Goal: Task Accomplishment & Management: Use online tool/utility

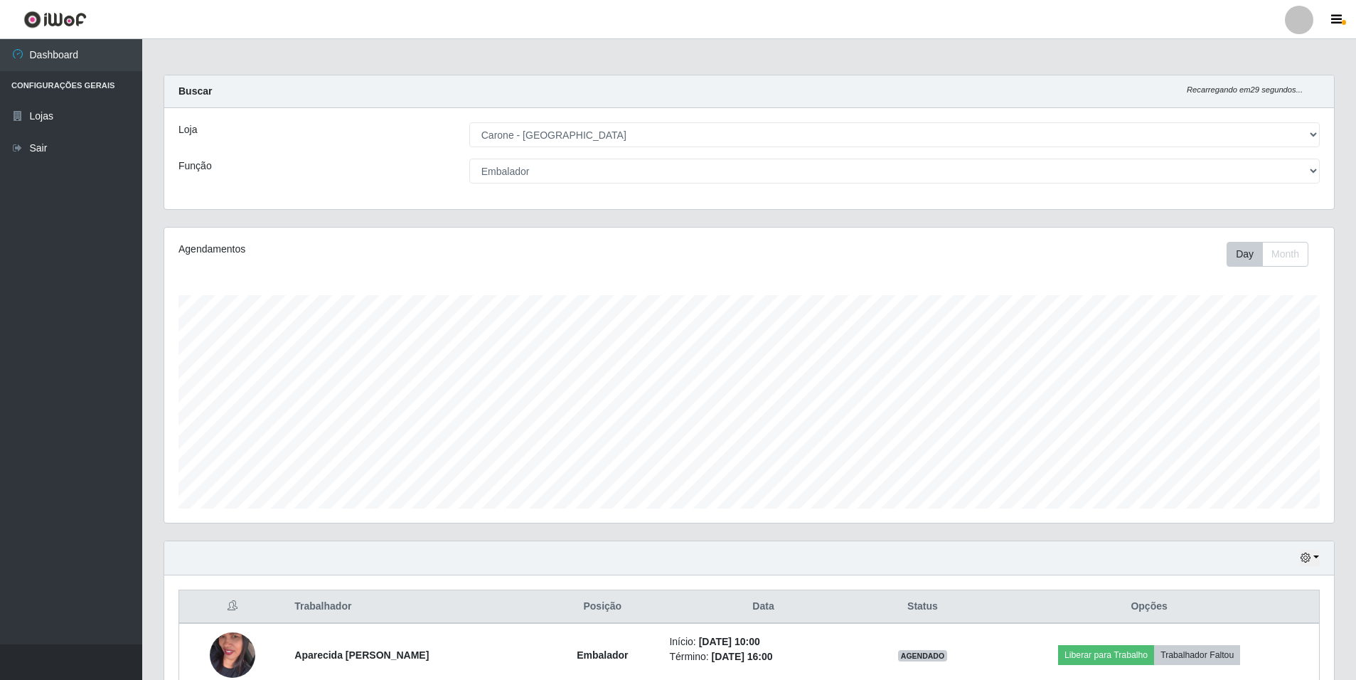
select select "528"
select select "1"
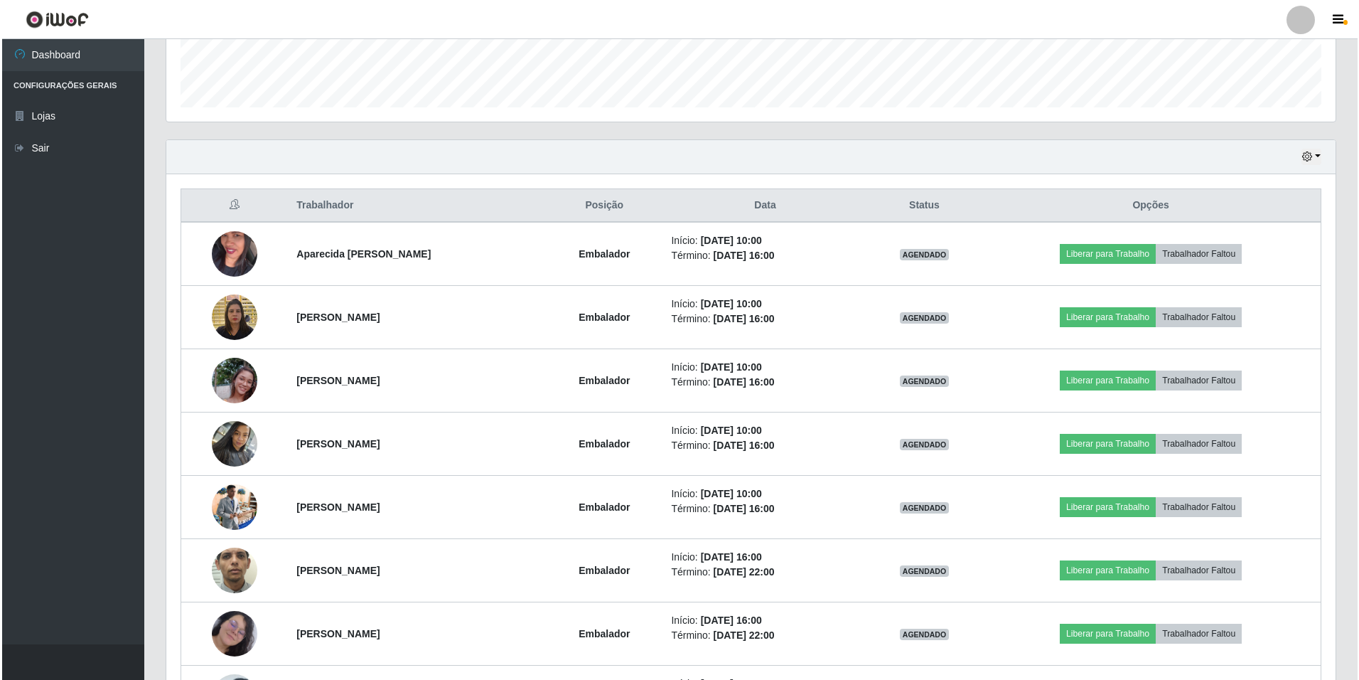
scroll to position [427, 0]
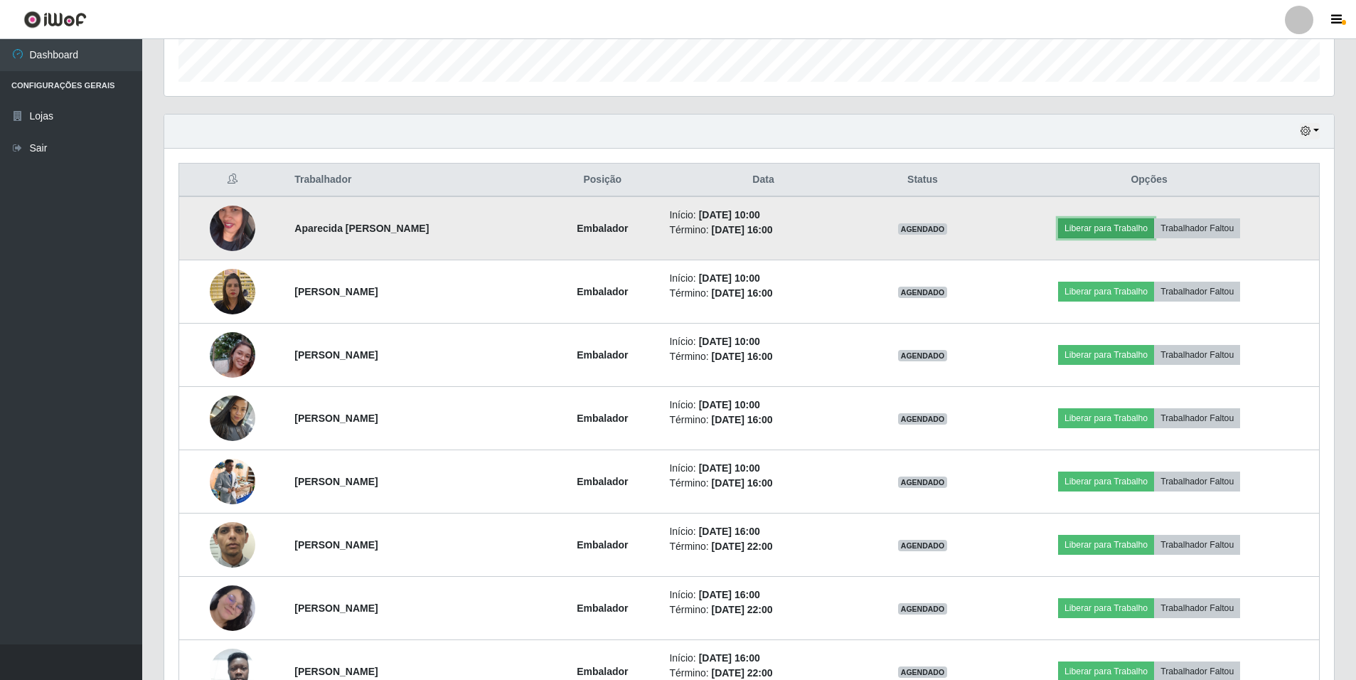
click at [1117, 225] on button "Liberar para Trabalho" at bounding box center [1106, 228] width 96 height 20
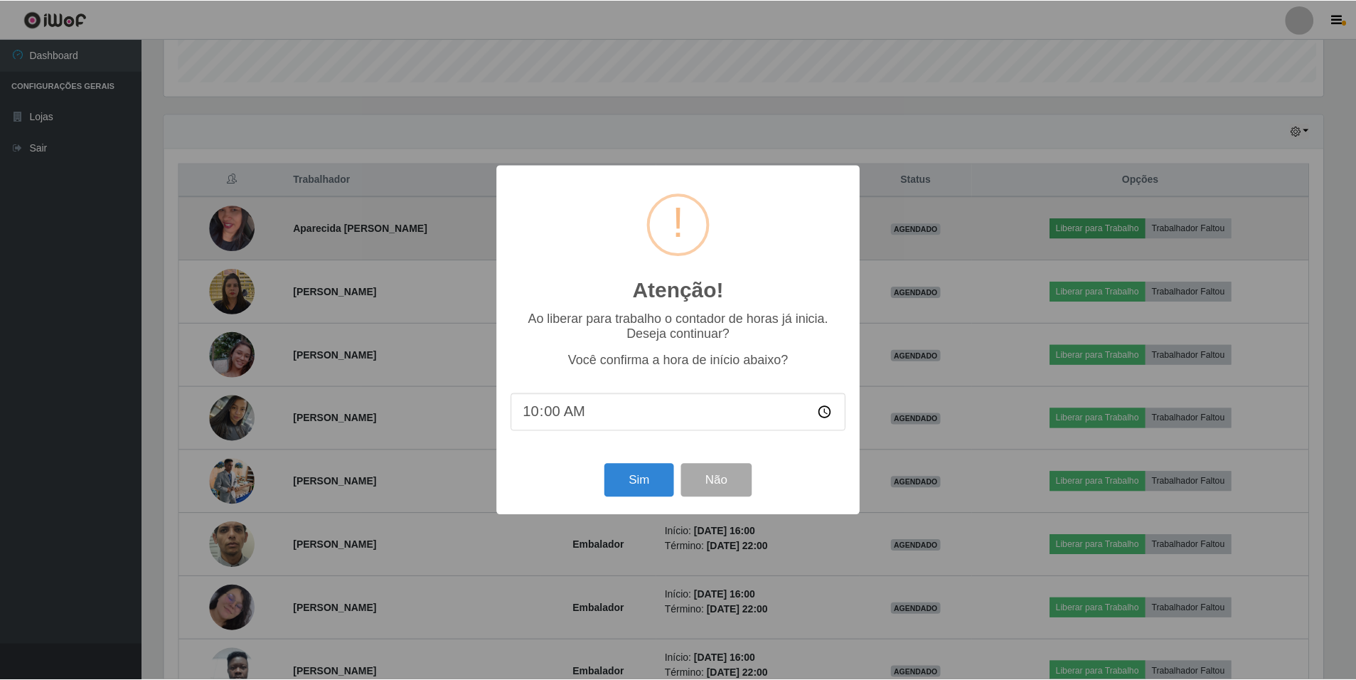
scroll to position [295, 1162]
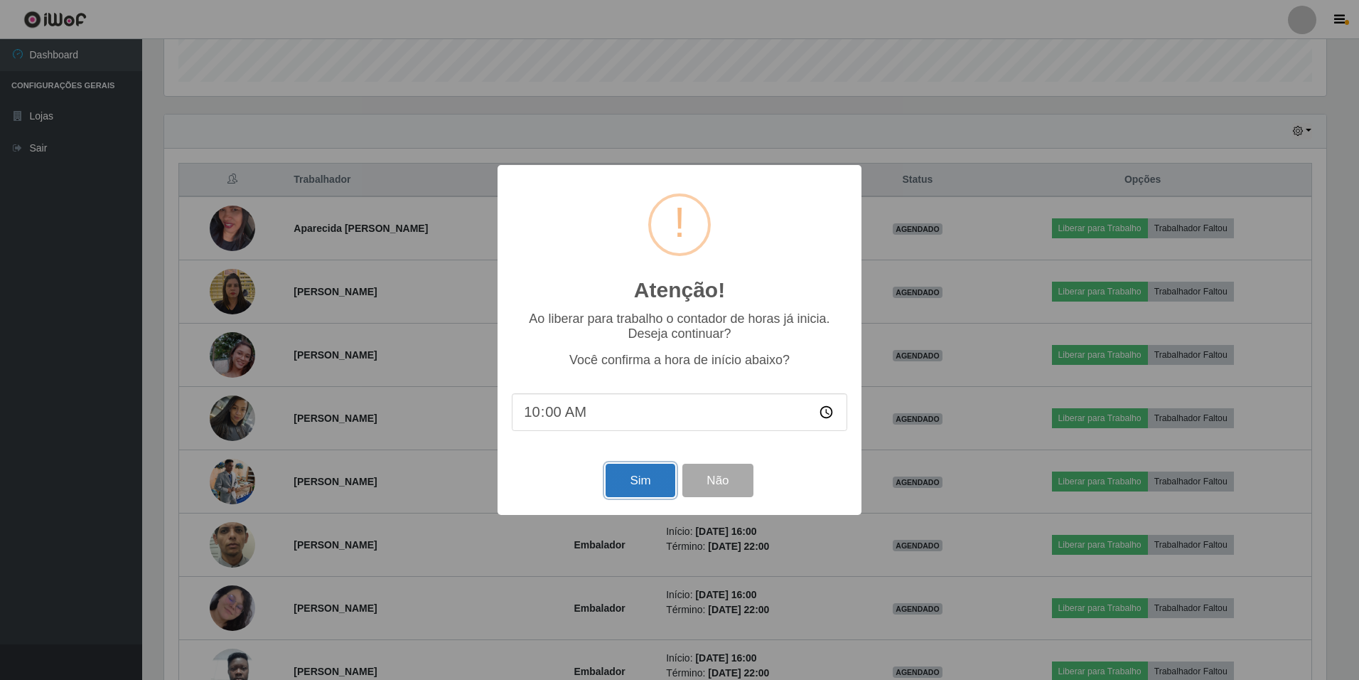
click at [652, 481] on button "Sim" at bounding box center [640, 480] width 69 height 33
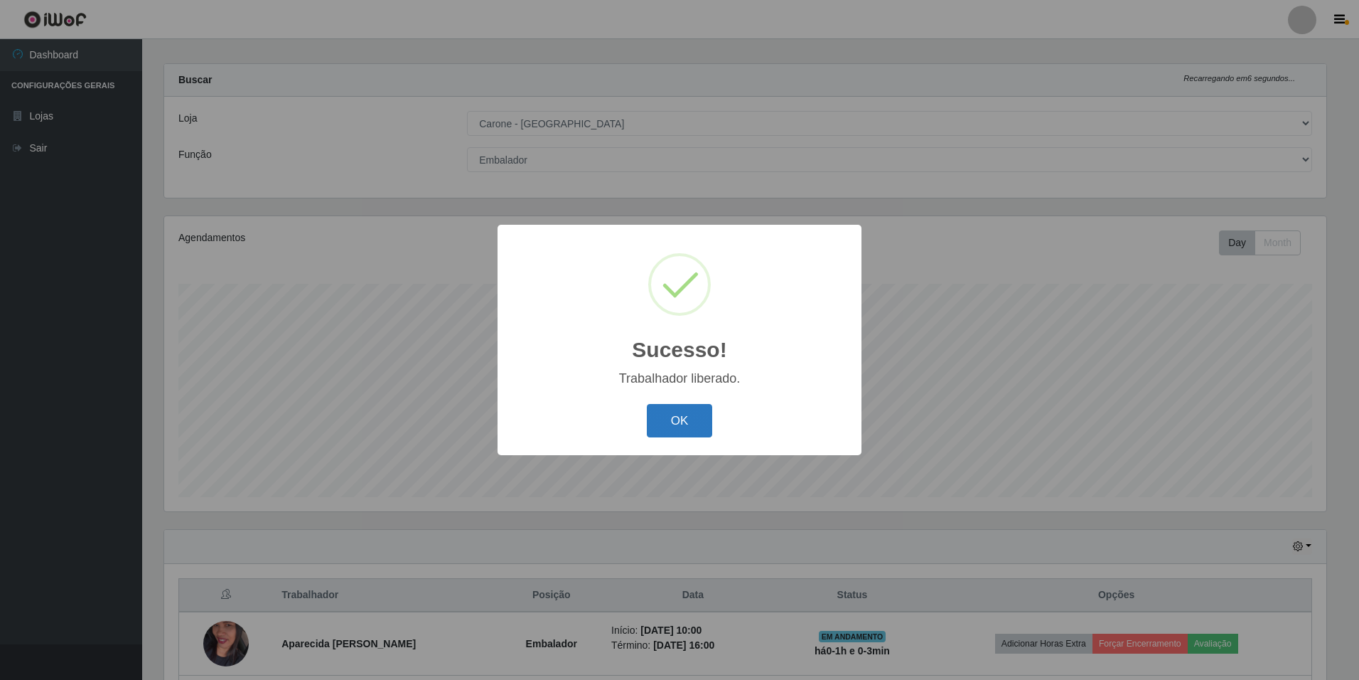
click at [702, 418] on button "OK" at bounding box center [680, 420] width 66 height 33
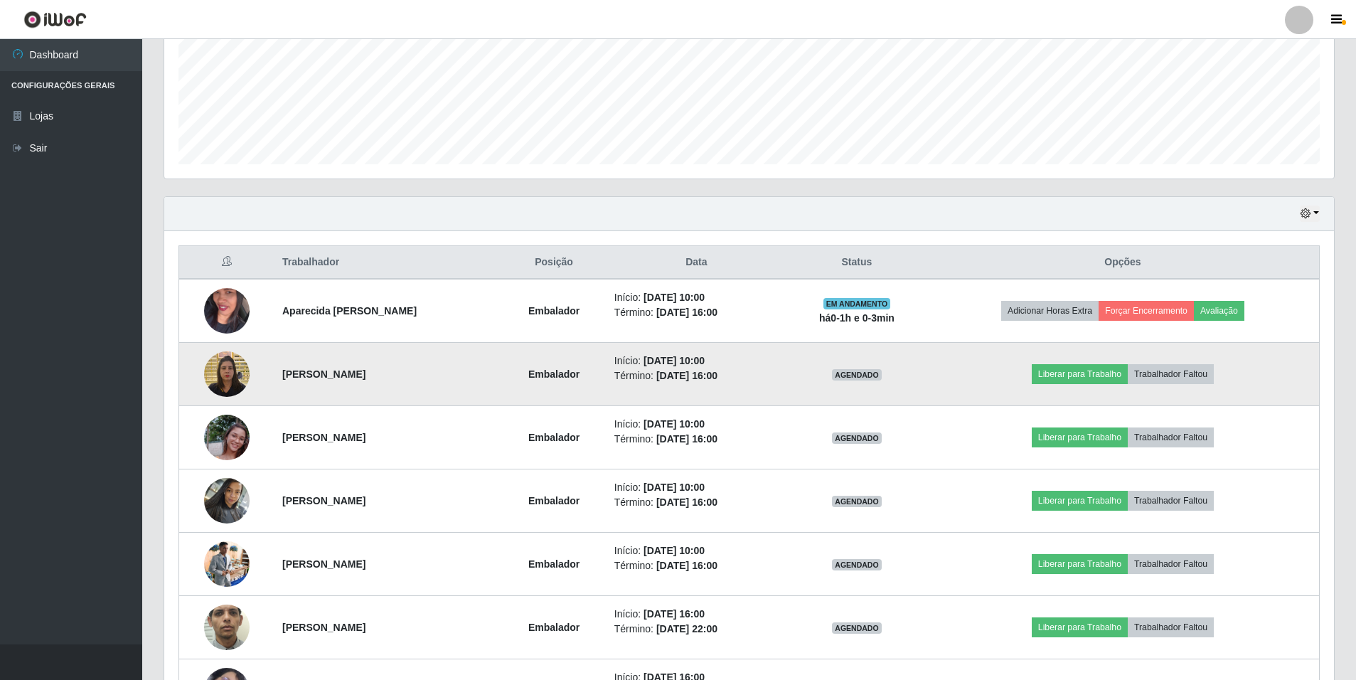
scroll to position [367, 0]
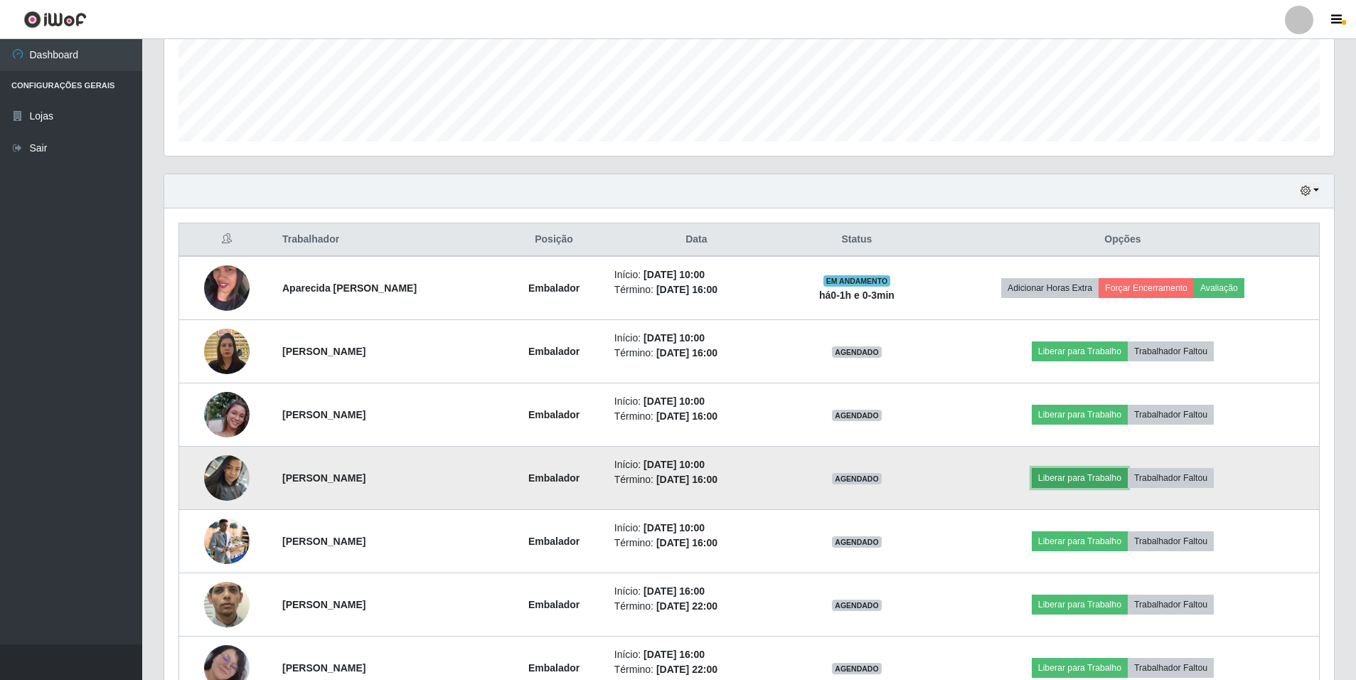
click at [1091, 474] on button "Liberar para Trabalho" at bounding box center [1080, 478] width 96 height 20
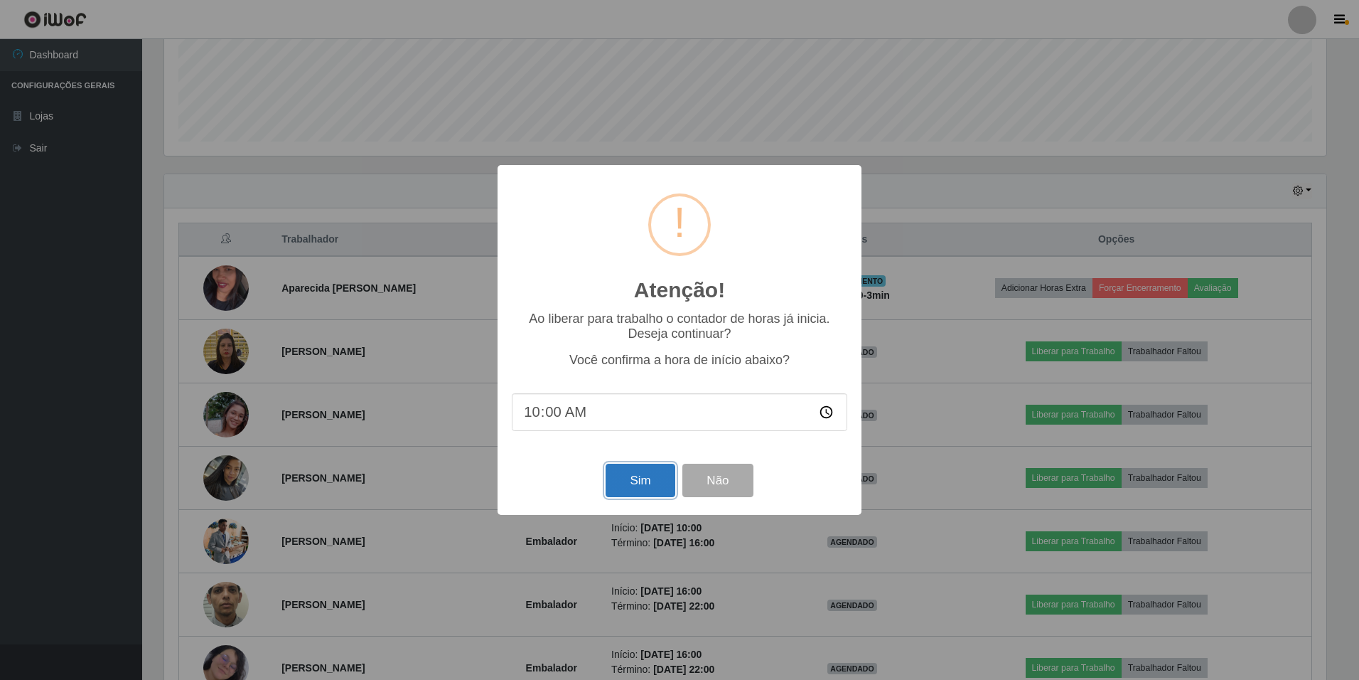
click at [648, 481] on button "Sim" at bounding box center [640, 480] width 69 height 33
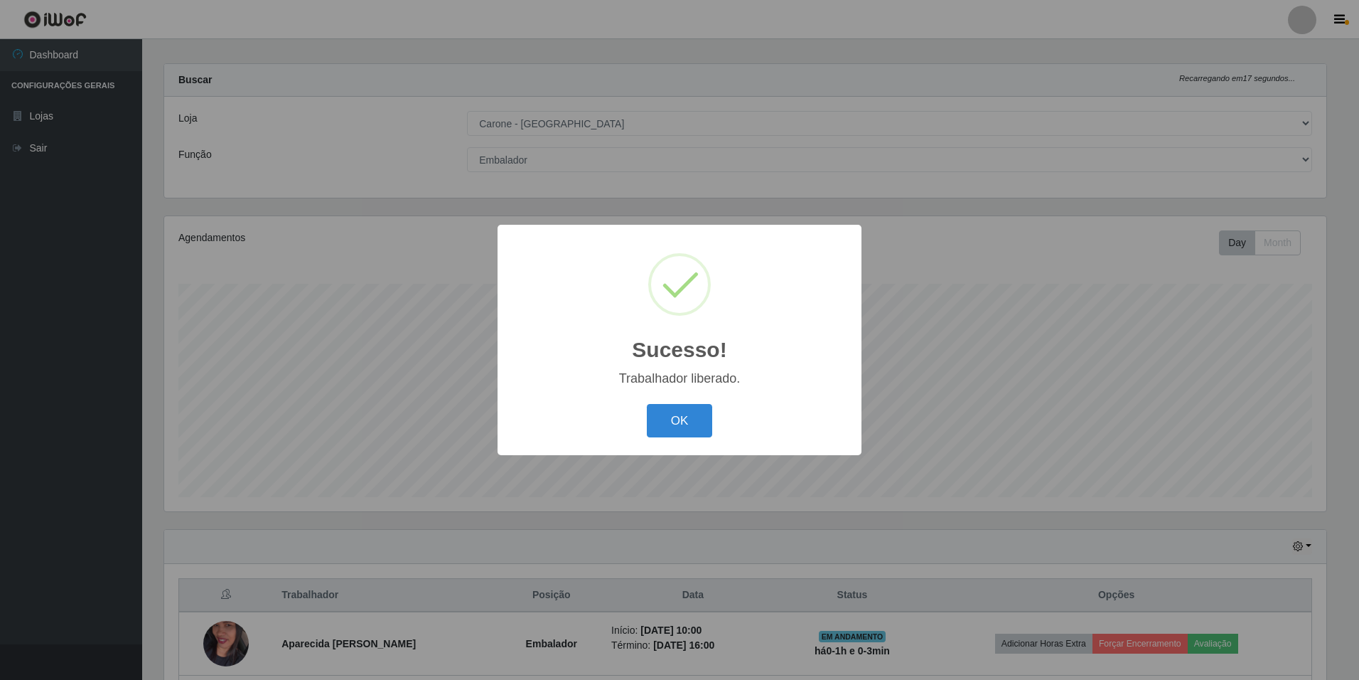
click at [692, 415] on button "OK" at bounding box center [680, 420] width 66 height 33
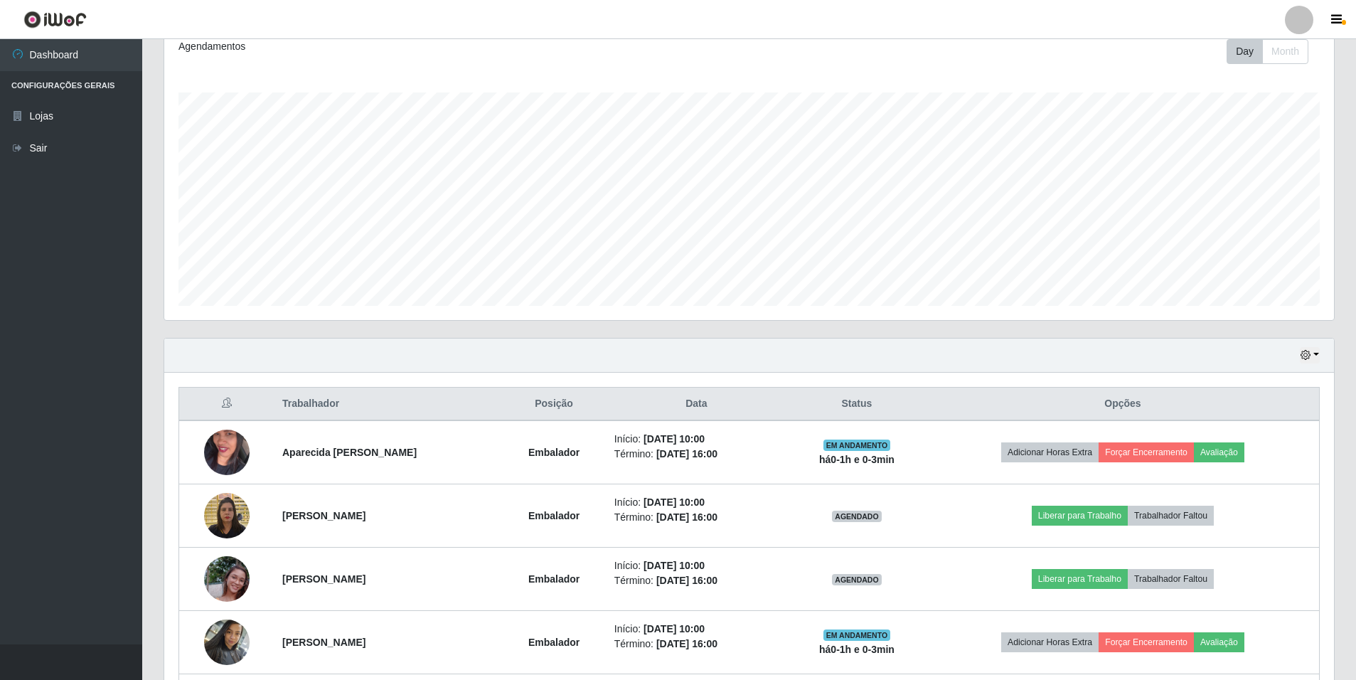
scroll to position [296, 0]
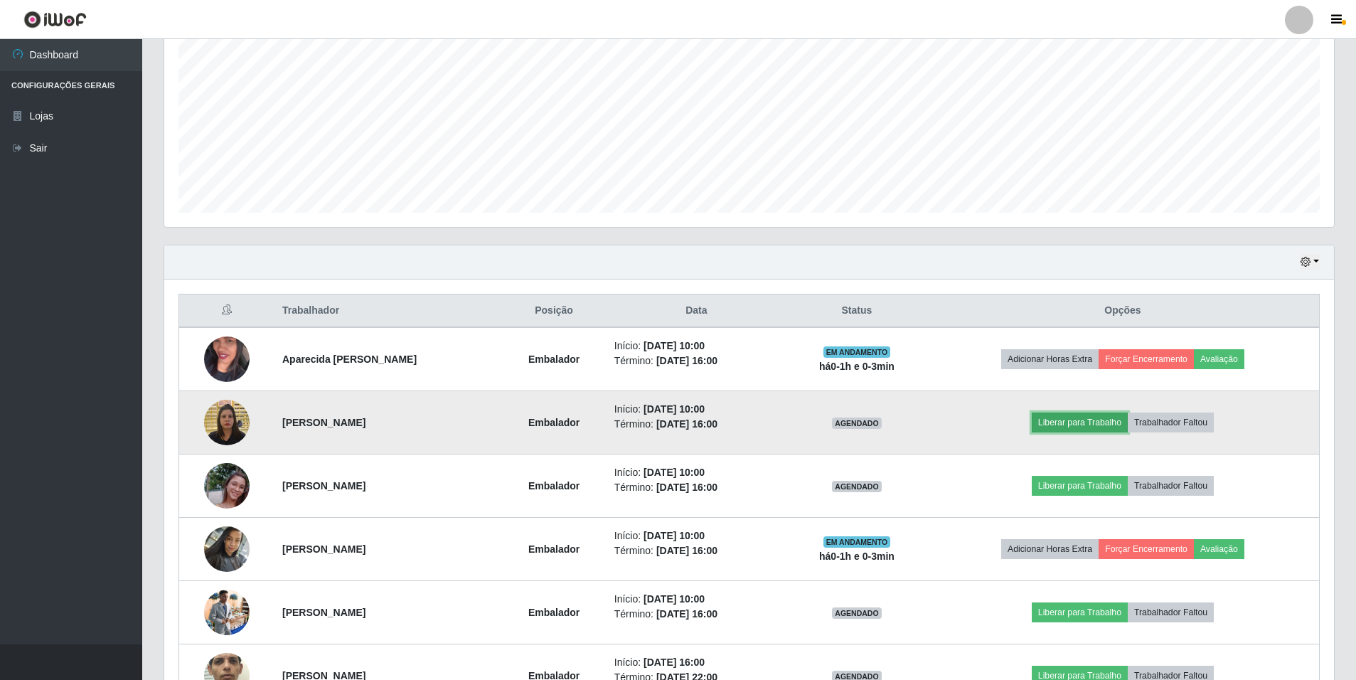
click at [1074, 418] on button "Liberar para Trabalho" at bounding box center [1080, 422] width 96 height 20
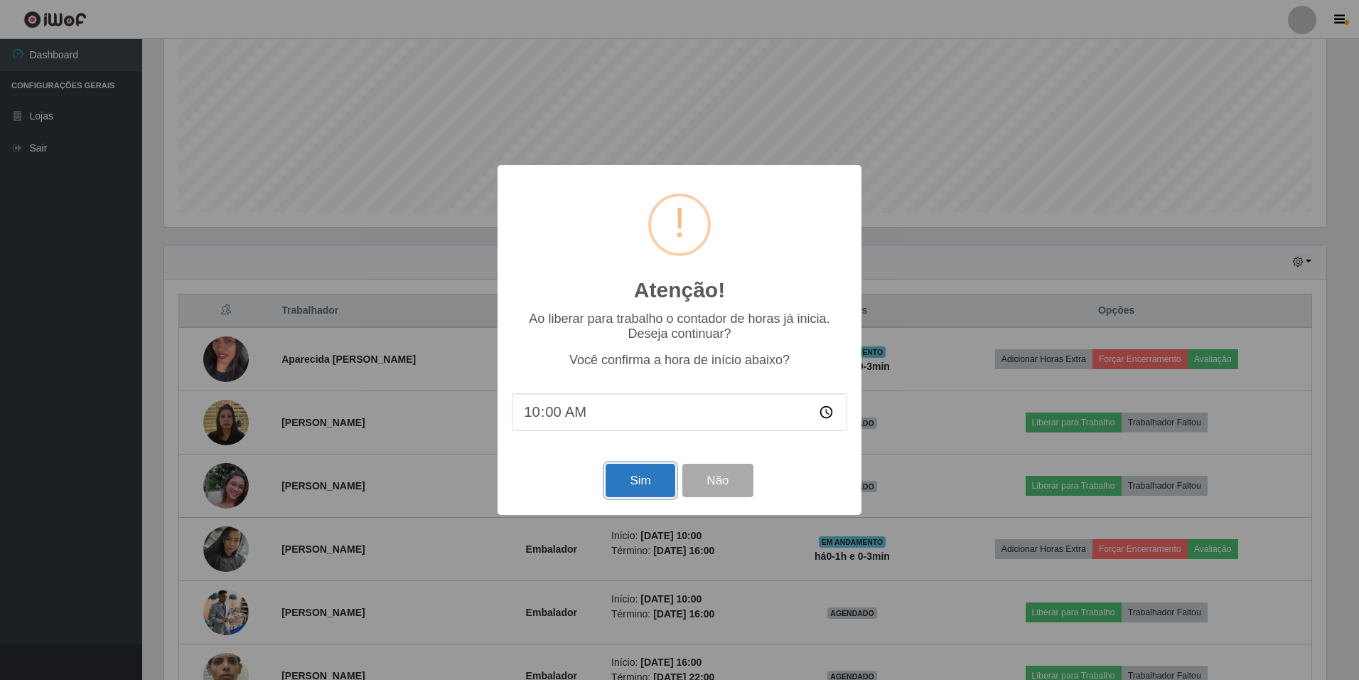
click at [656, 483] on button "Sim" at bounding box center [640, 480] width 69 height 33
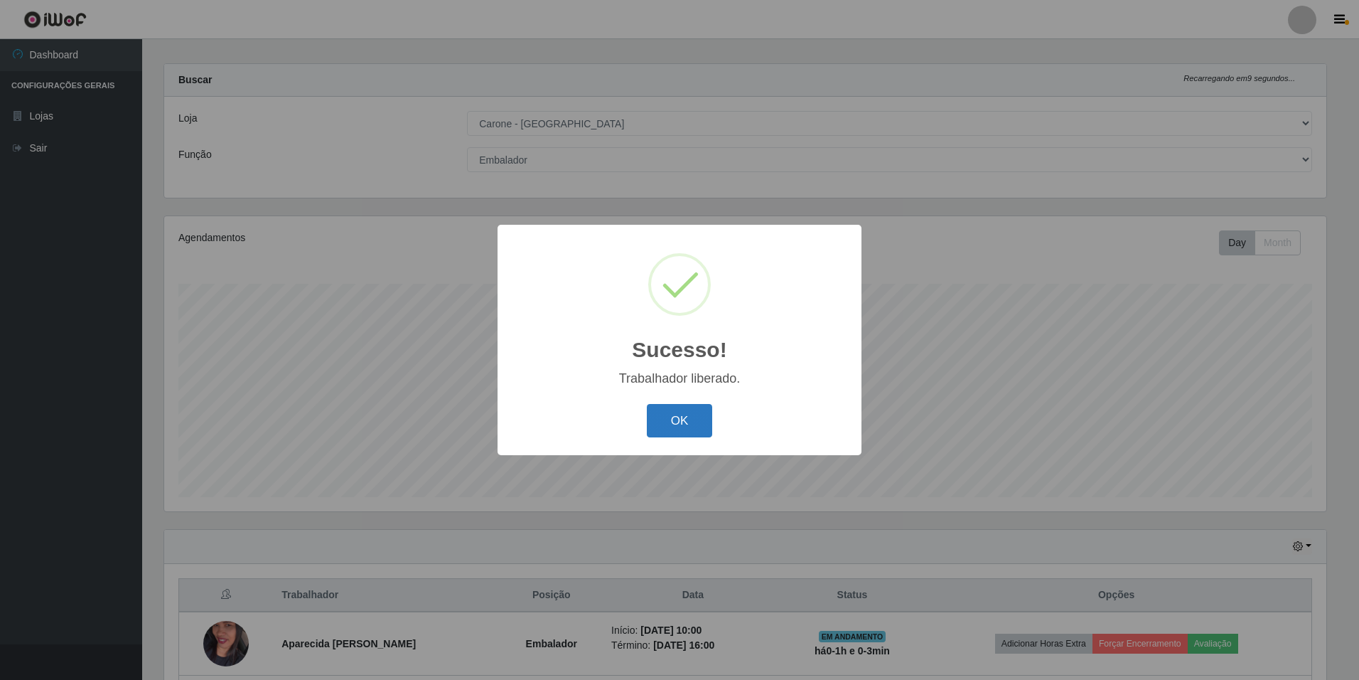
click at [690, 415] on button "OK" at bounding box center [680, 420] width 66 height 33
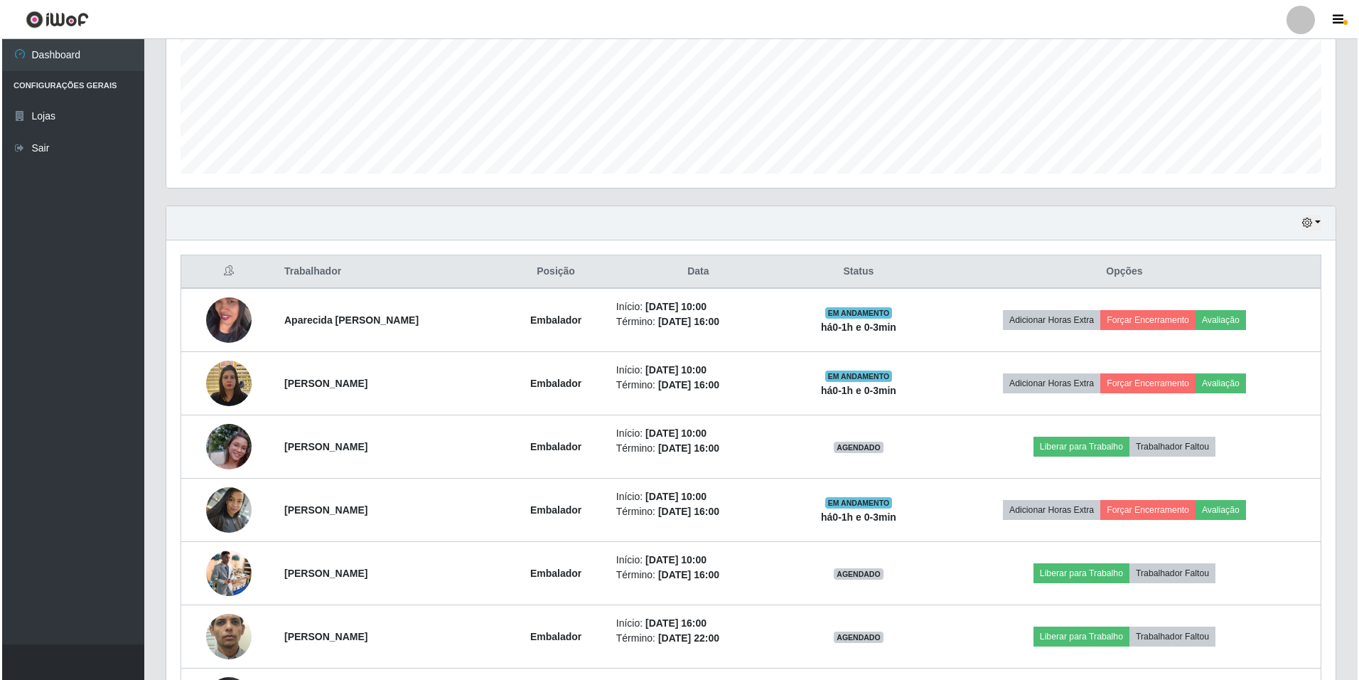
scroll to position [0, 0]
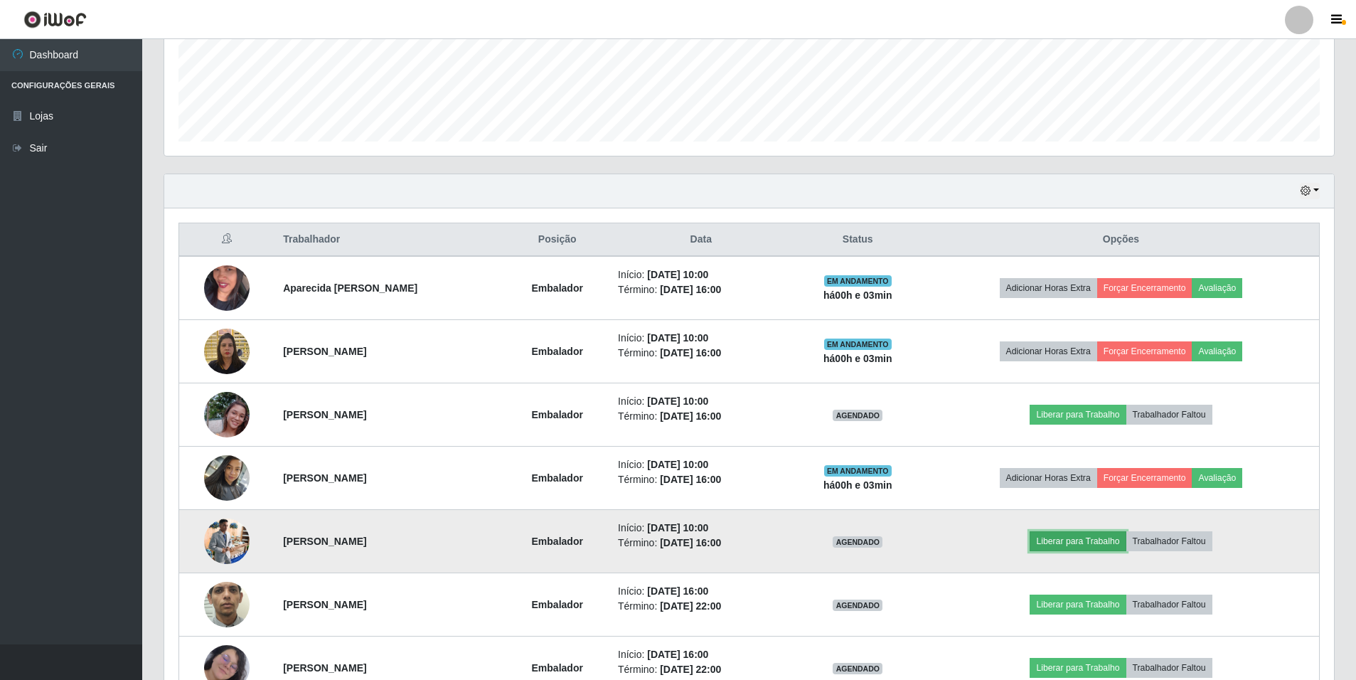
click at [1071, 538] on button "Liberar para Trabalho" at bounding box center [1078, 541] width 96 height 20
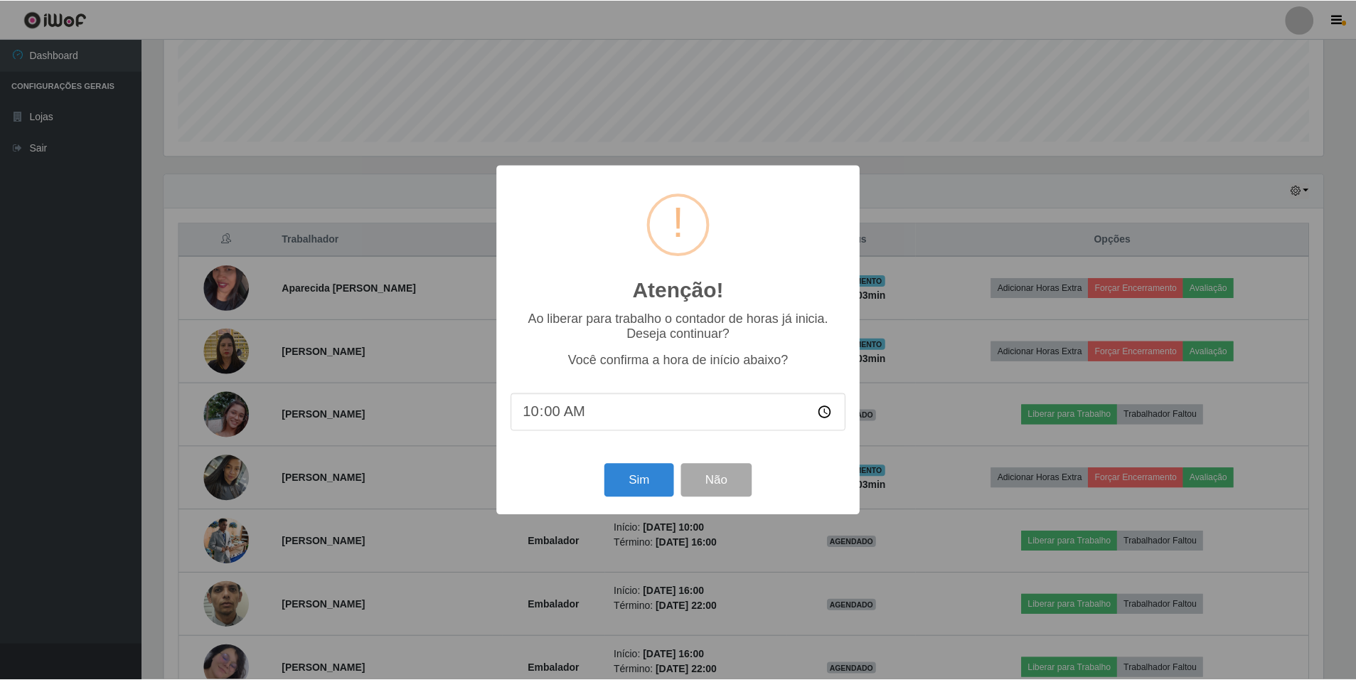
scroll to position [295, 1162]
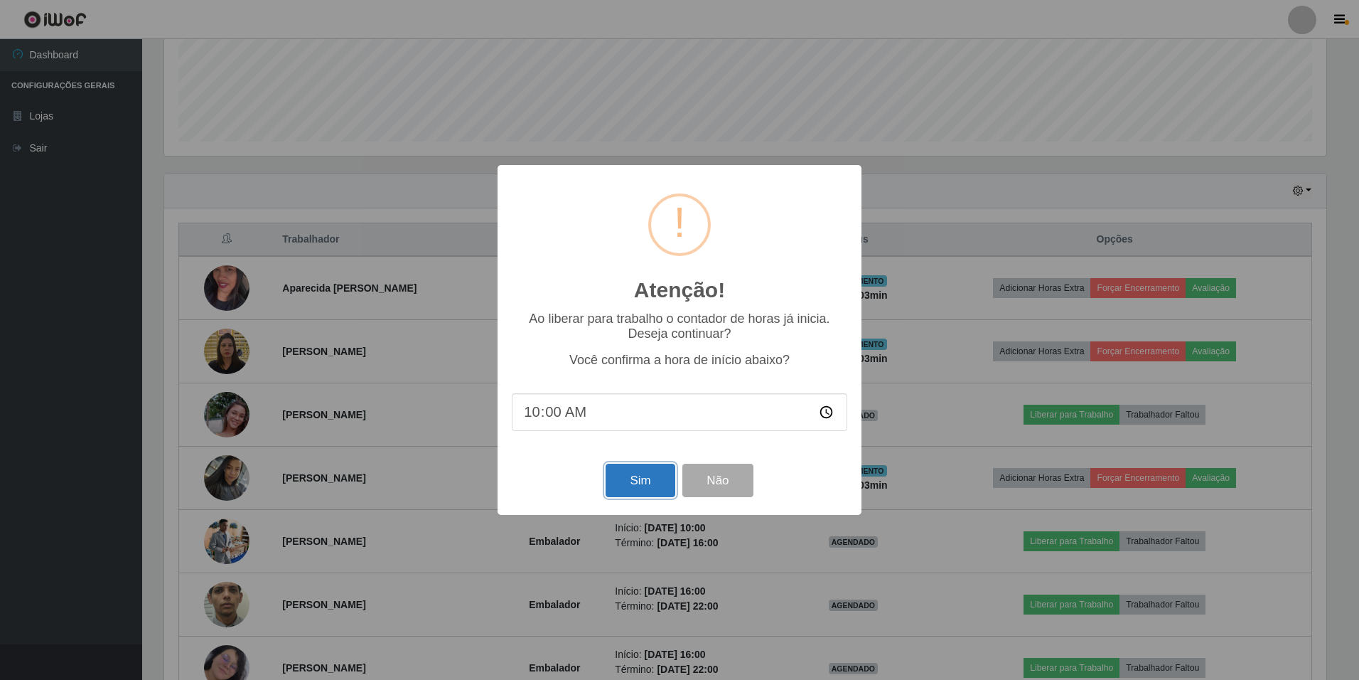
click at [654, 479] on button "Sim" at bounding box center [640, 480] width 69 height 33
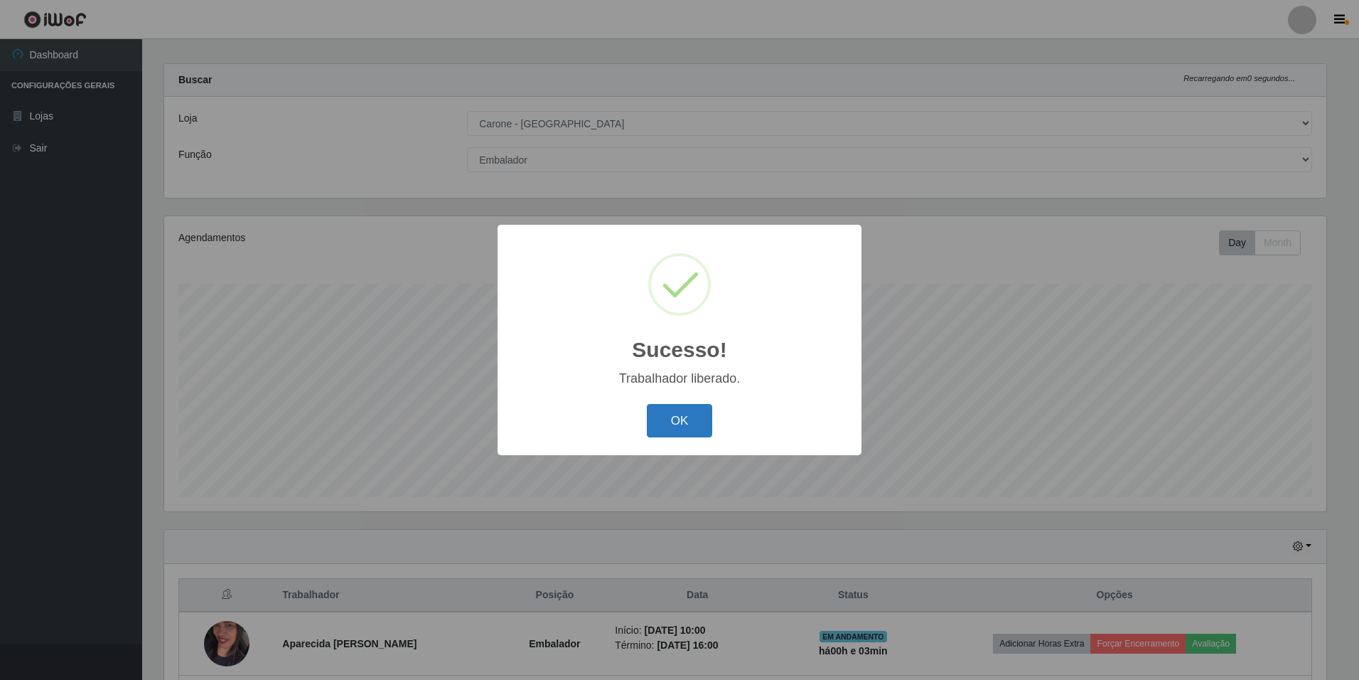
click at [657, 417] on button "OK" at bounding box center [680, 420] width 66 height 33
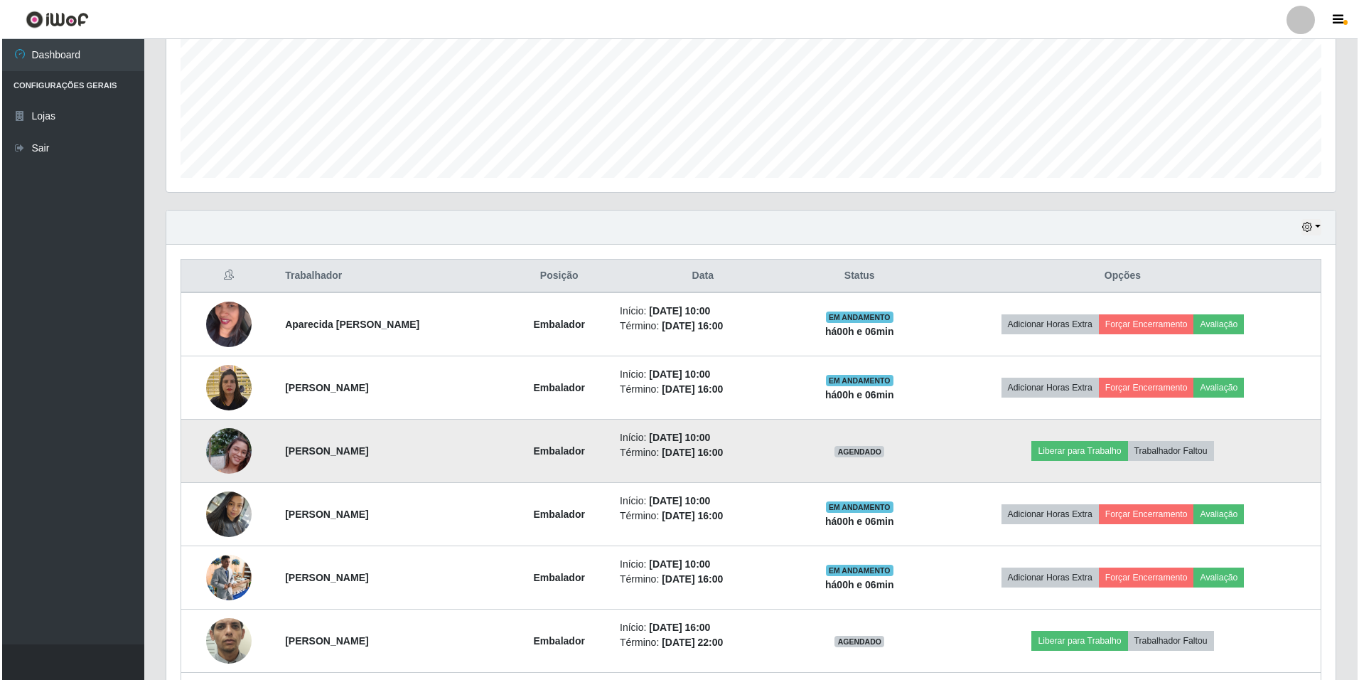
scroll to position [355, 0]
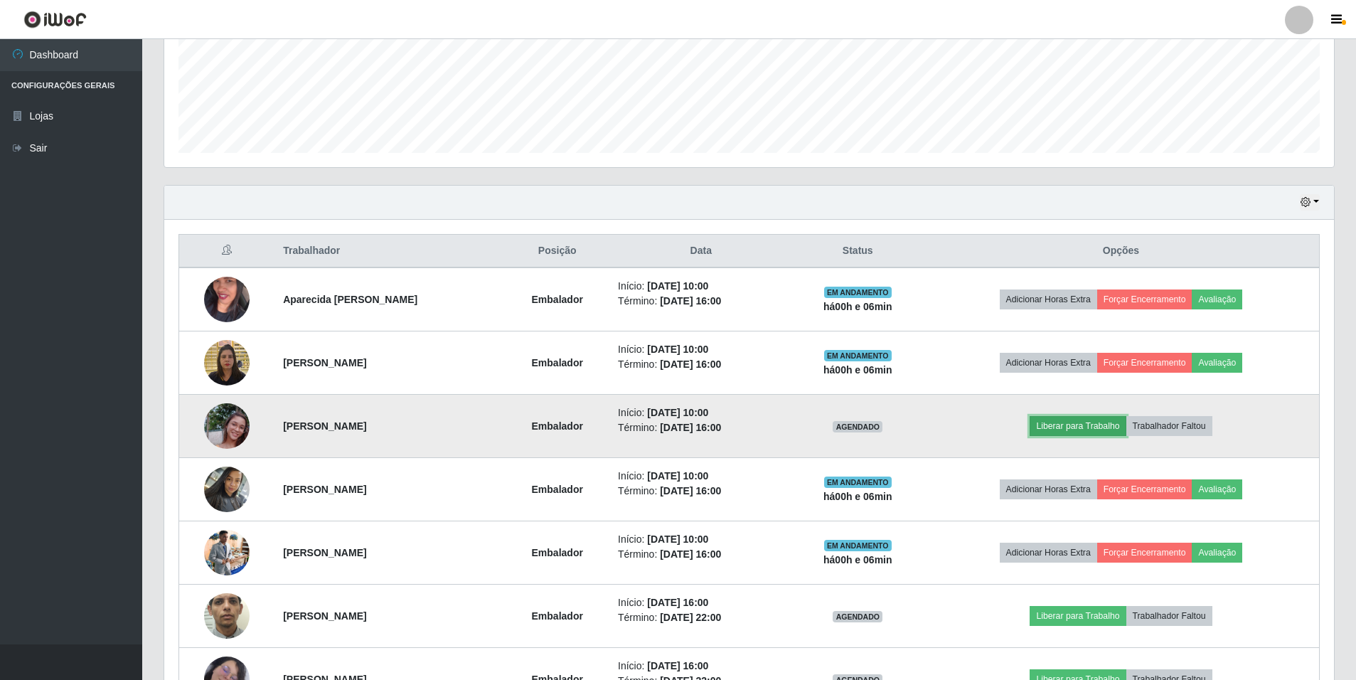
click at [1104, 424] on button "Liberar para Trabalho" at bounding box center [1078, 426] width 96 height 20
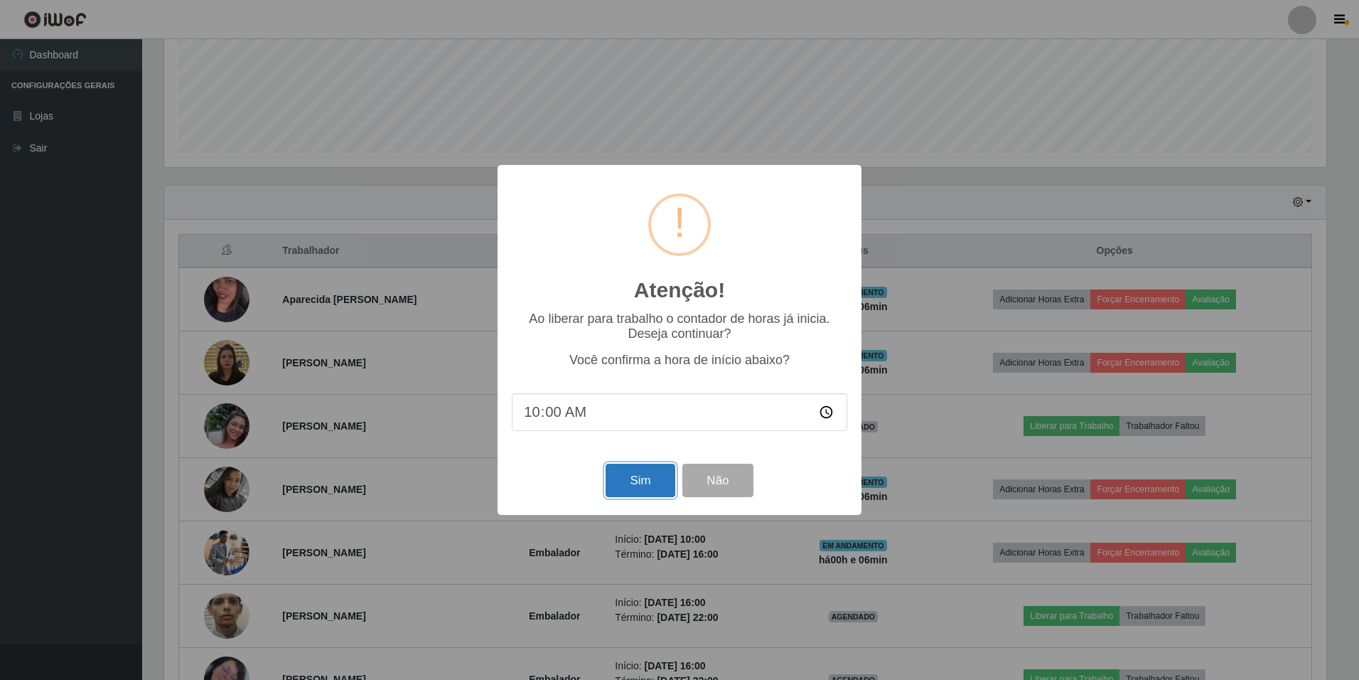
click at [643, 478] on button "Sim" at bounding box center [640, 480] width 69 height 33
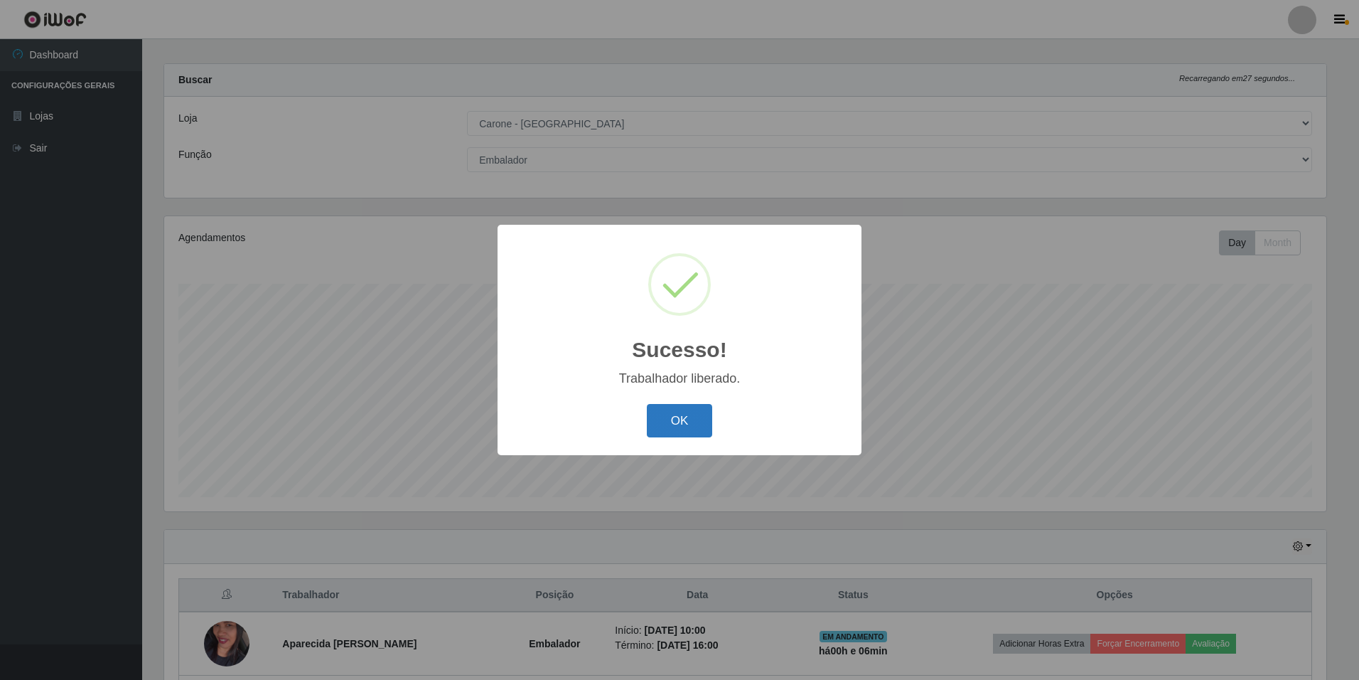
click at [693, 427] on button "OK" at bounding box center [680, 420] width 66 height 33
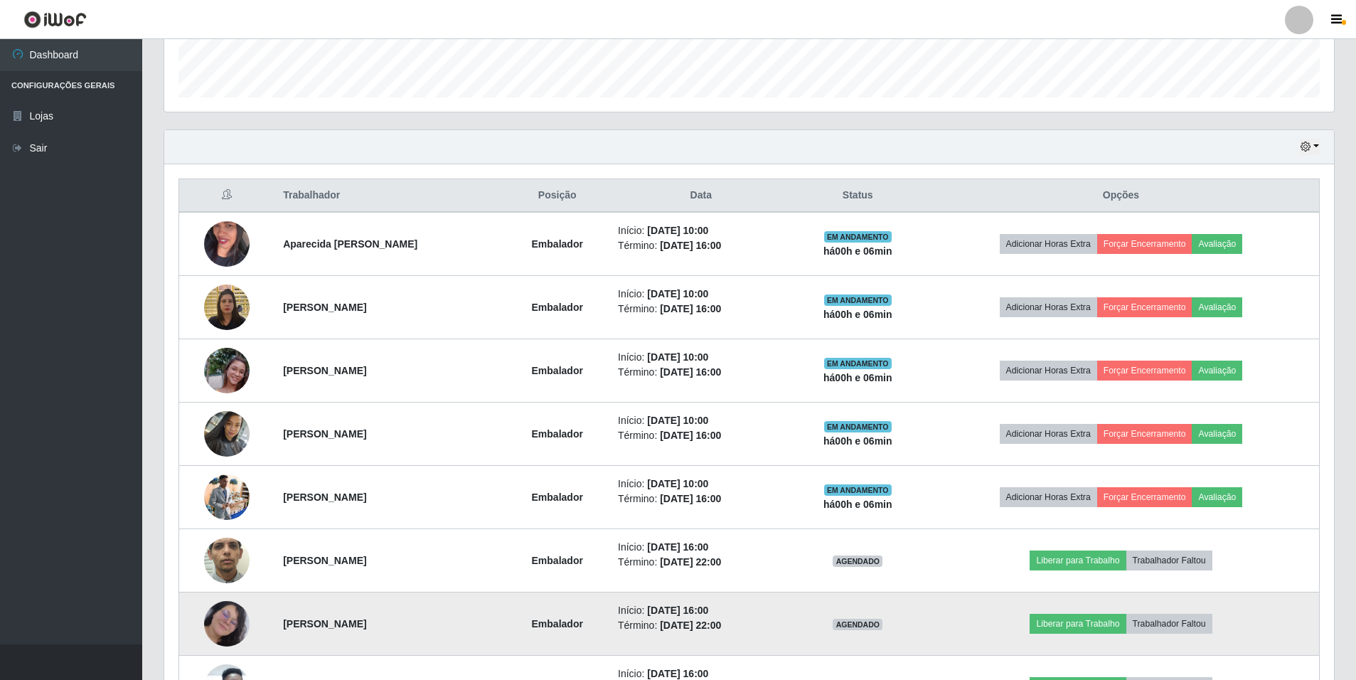
scroll to position [296, 0]
